Goal: Information Seeking & Learning: Learn about a topic

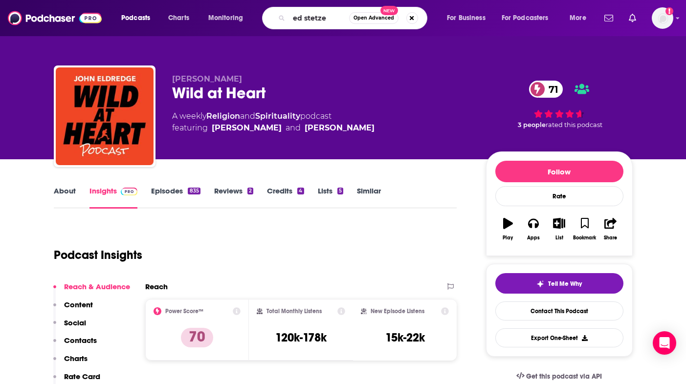
type input "[PERSON_NAME]"
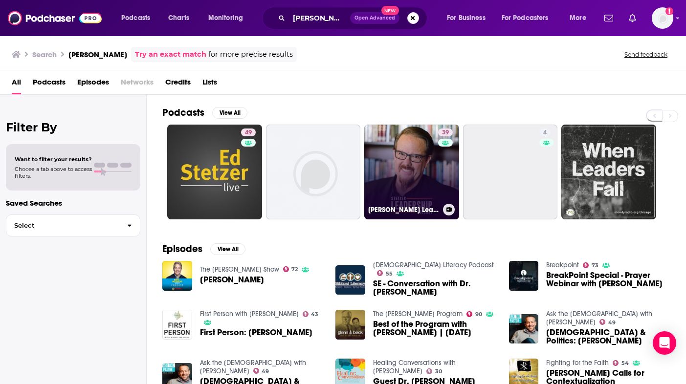
click at [422, 183] on link "39 [PERSON_NAME] Leadership Podcast" at bounding box center [411, 172] width 95 height 95
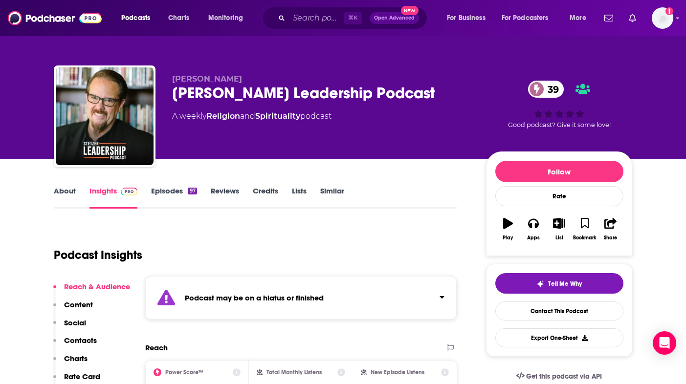
click at [167, 193] on link "Episodes 97" at bounding box center [173, 197] width 45 height 22
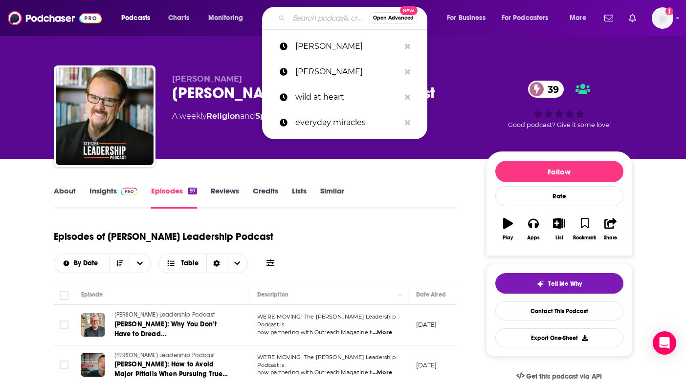
click at [308, 18] on input "Search podcasts, credits, & more..." at bounding box center [329, 18] width 80 height 16
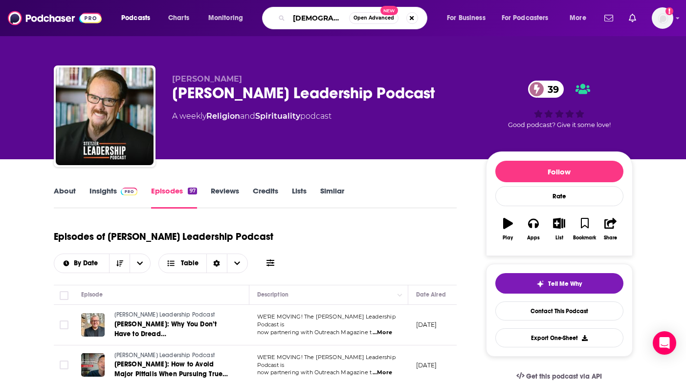
type input "[DEMOGRAPHIC_DATA] leader"
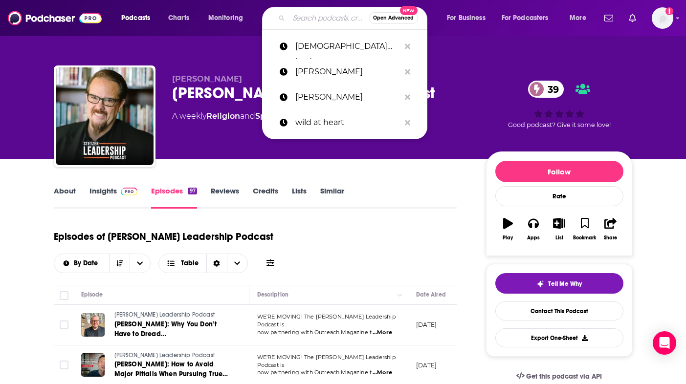
click at [306, 20] on input "Search podcasts, credits, & more..." at bounding box center [329, 18] width 80 height 16
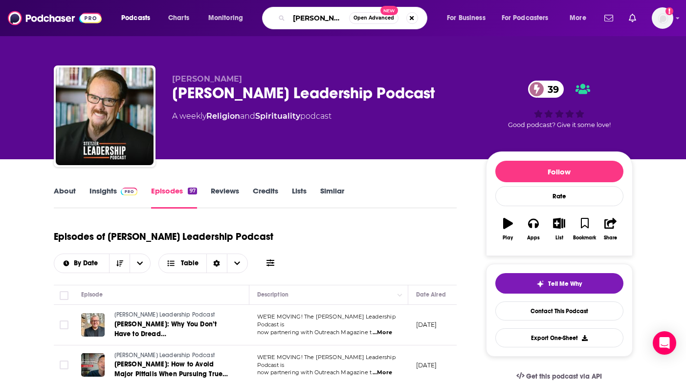
type input "[PERSON_NAME]"
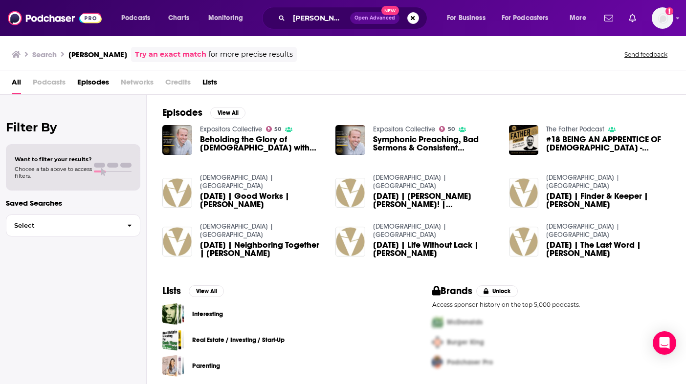
click at [233, 140] on span "Beholding the Glory of [DEMOGRAPHIC_DATA] with [PERSON_NAME]" at bounding box center [262, 143] width 124 height 17
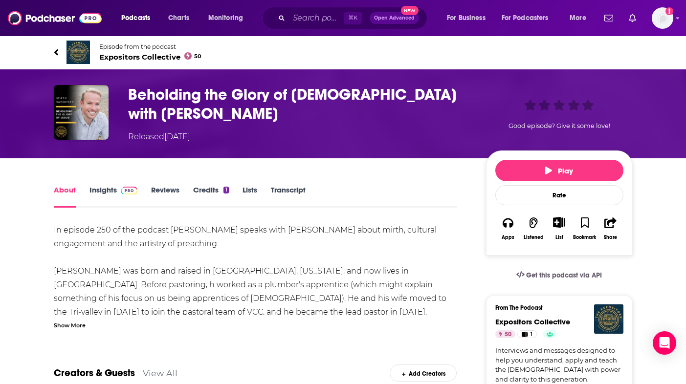
click at [106, 189] on link "Insights" at bounding box center [113, 196] width 48 height 22
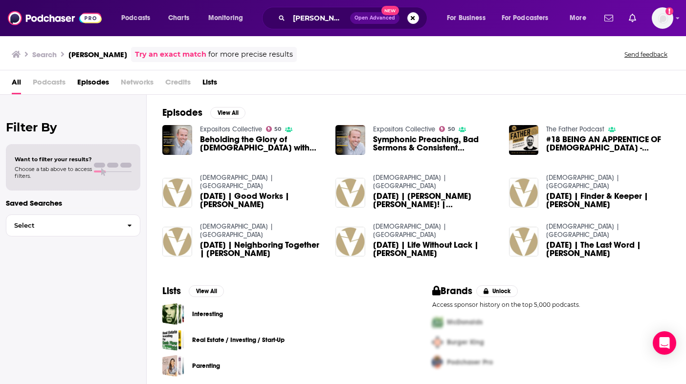
click at [406, 143] on span "Symphonic Preaching, Bad Sermons & Consistent Improvement with [PERSON_NAME]" at bounding box center [435, 143] width 124 height 17
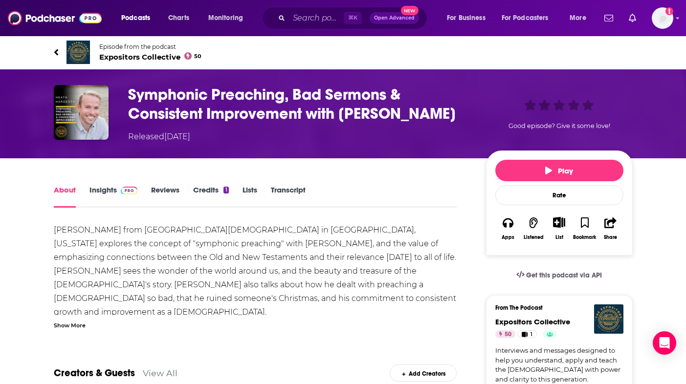
click at [100, 189] on link "Insights" at bounding box center [113, 196] width 48 height 22
click at [129, 56] on span "Expositors Collective 50" at bounding box center [150, 56] width 103 height 9
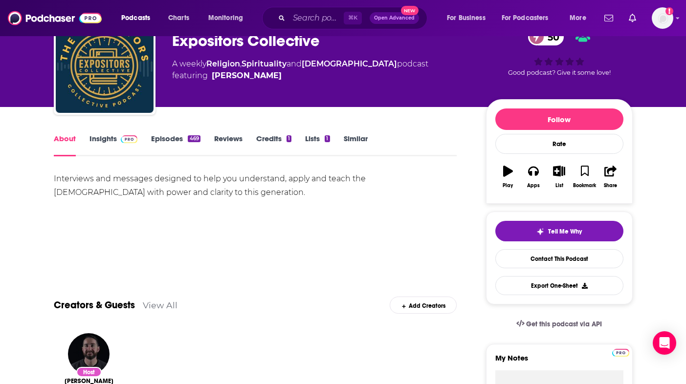
scroll to position [81, 0]
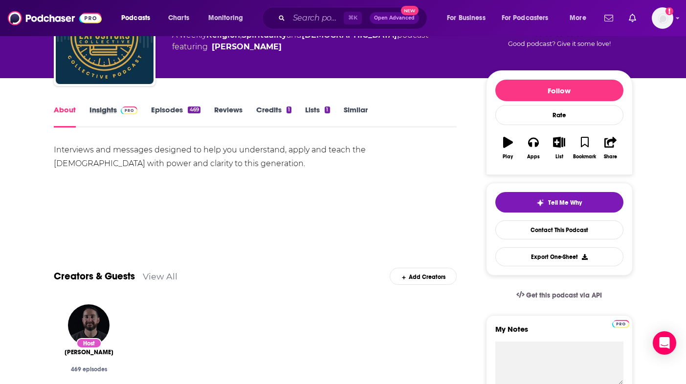
click at [143, 113] on div "Insights" at bounding box center [120, 116] width 62 height 22
click at [154, 113] on link "Episodes 469" at bounding box center [175, 116] width 49 height 22
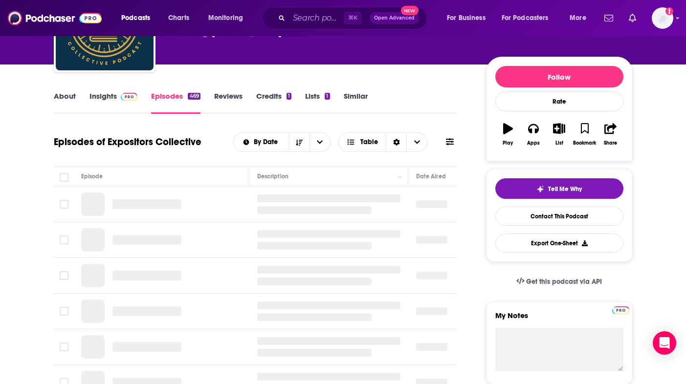
scroll to position [129, 0]
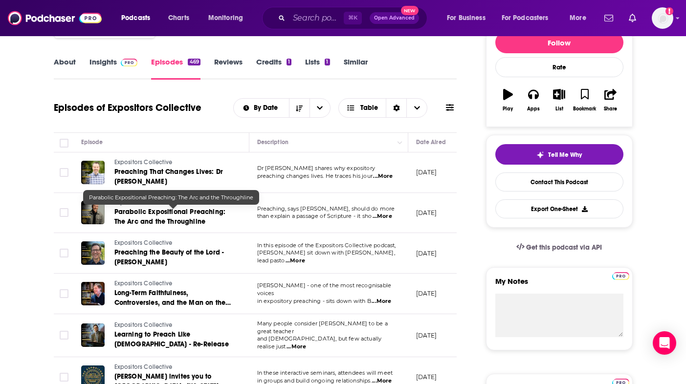
click at [163, 214] on span "Parabolic Expositional Preaching: The Arc and the Throughline" at bounding box center [169, 217] width 111 height 18
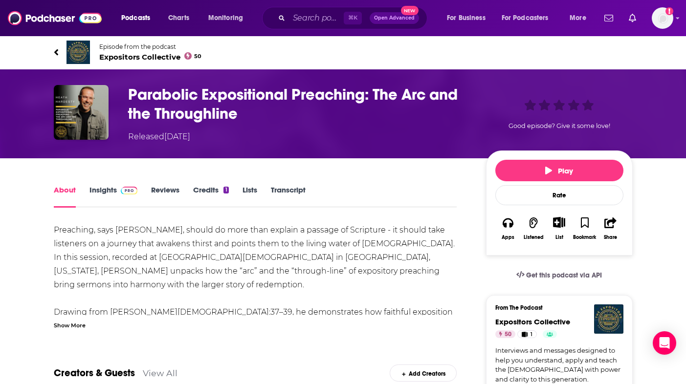
scroll to position [4, 0]
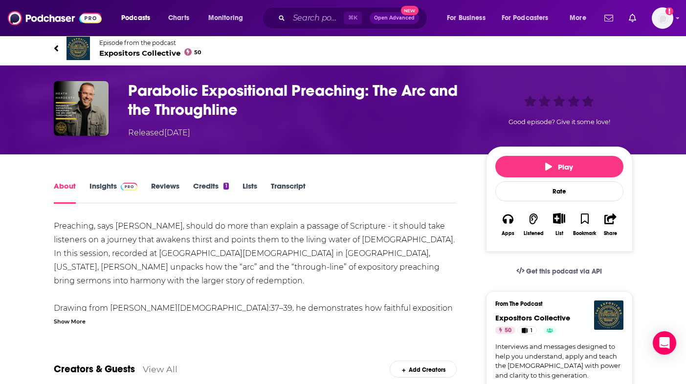
click at [106, 190] on link "Insights" at bounding box center [113, 192] width 48 height 22
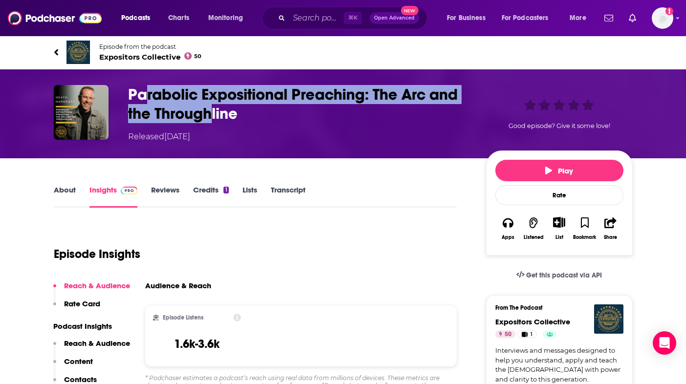
drag, startPoint x: 148, startPoint y: 92, endPoint x: 213, endPoint y: 113, distance: 68.3
click at [213, 113] on h3 "Parabolic Expositional Preaching: The Arc and the Throughline" at bounding box center [299, 104] width 342 height 38
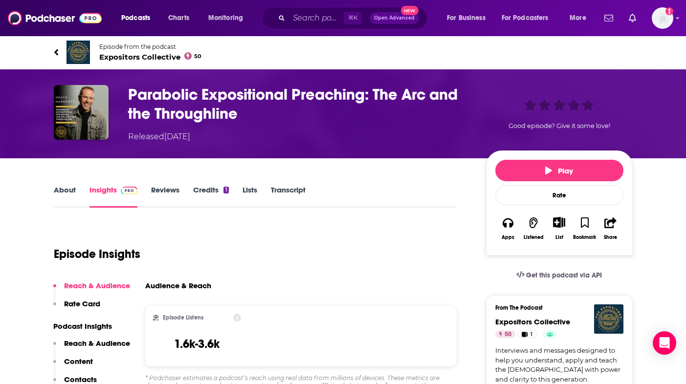
click at [124, 55] on span "Expositors Collective 50" at bounding box center [150, 56] width 103 height 9
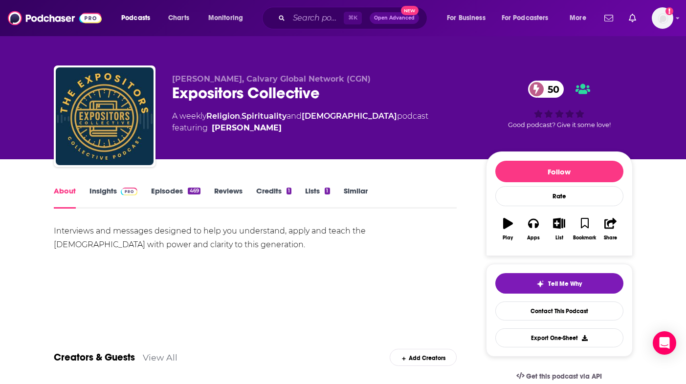
click at [164, 191] on link "Episodes 469" at bounding box center [175, 197] width 49 height 22
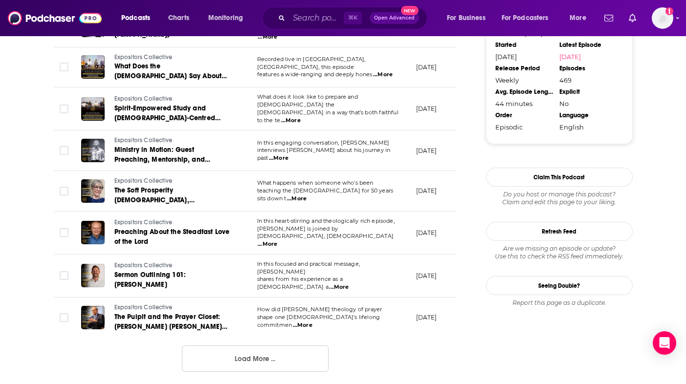
scroll to position [986, 0]
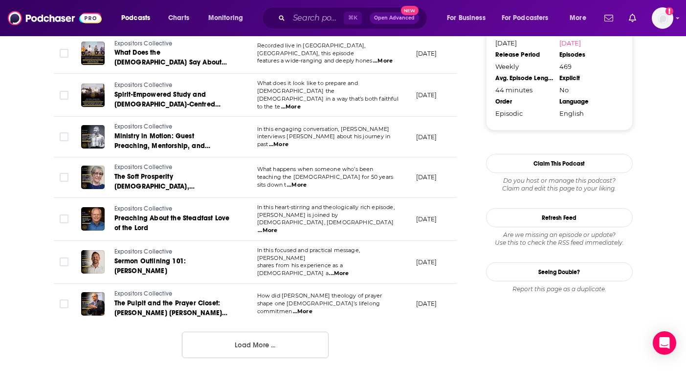
click at [261, 332] on button "Load More ..." at bounding box center [255, 345] width 147 height 26
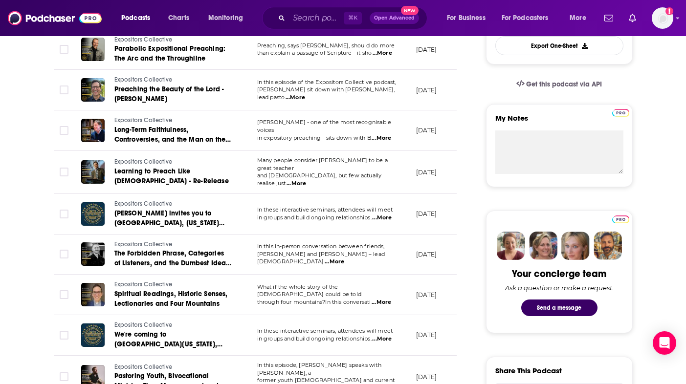
scroll to position [0, 0]
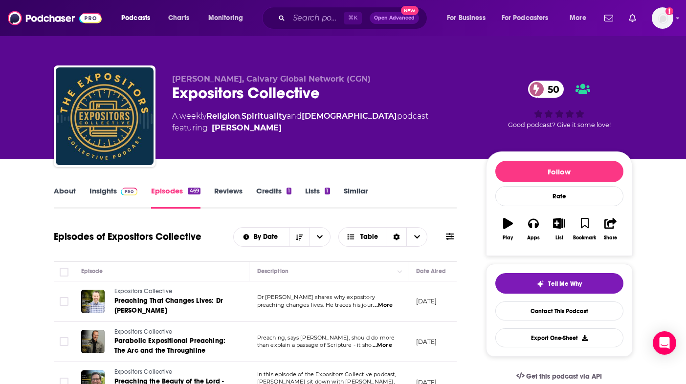
click at [291, 29] on div "Podcasts Charts Monitoring ⌘ K Open Advanced New For Business For Podcasters Mo…" at bounding box center [343, 18] width 686 height 36
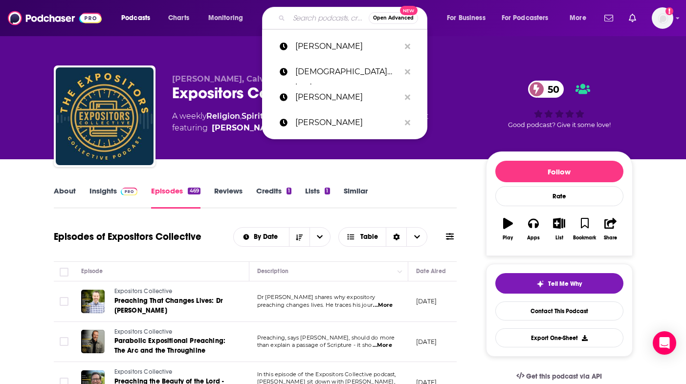
click at [307, 23] on input "Search podcasts, credits, & more..." at bounding box center [329, 18] width 80 height 16
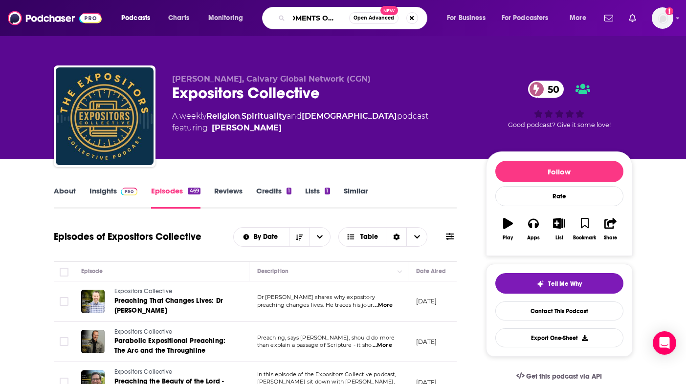
type input "MOMENTS OF JOY"
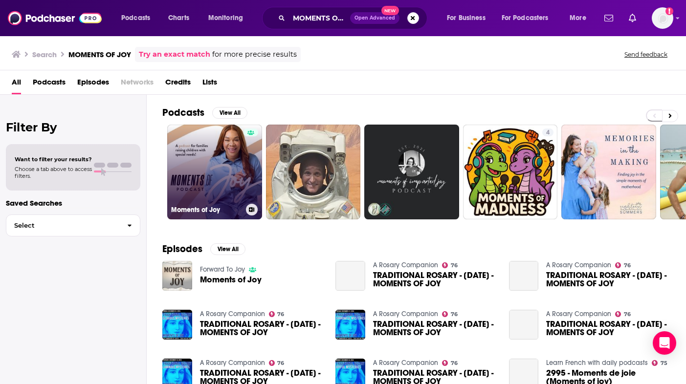
click at [220, 202] on link "Moments of Joy" at bounding box center [214, 172] width 95 height 95
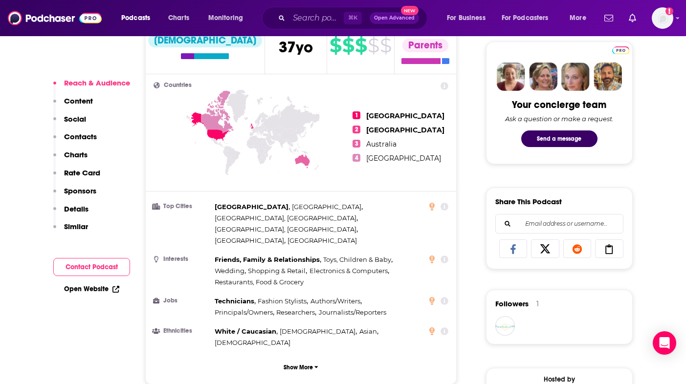
scroll to position [174, 0]
